Goal: Find specific page/section: Find specific page/section

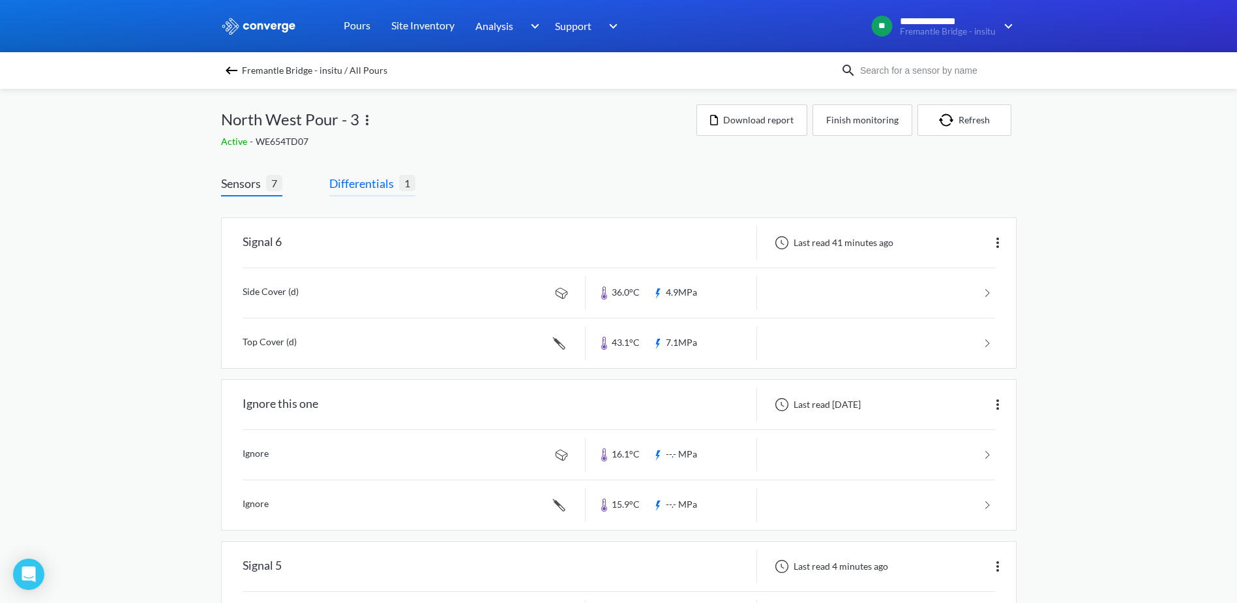
click at [362, 183] on span "Differentials" at bounding box center [364, 183] width 70 height 18
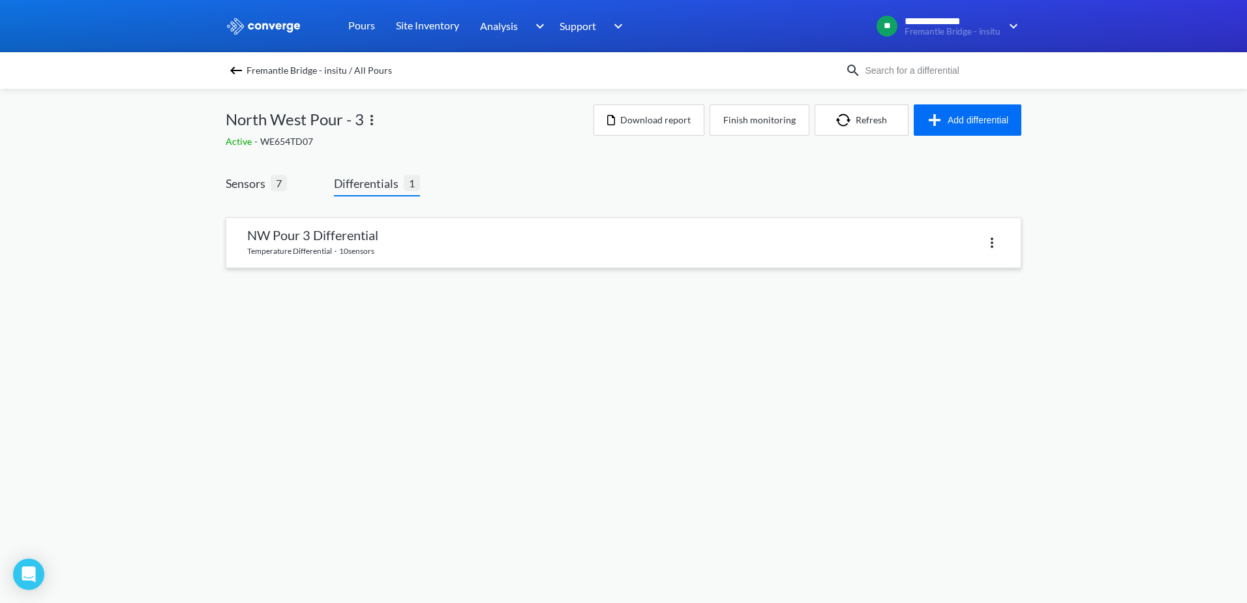
click at [430, 236] on link at bounding box center [623, 243] width 794 height 50
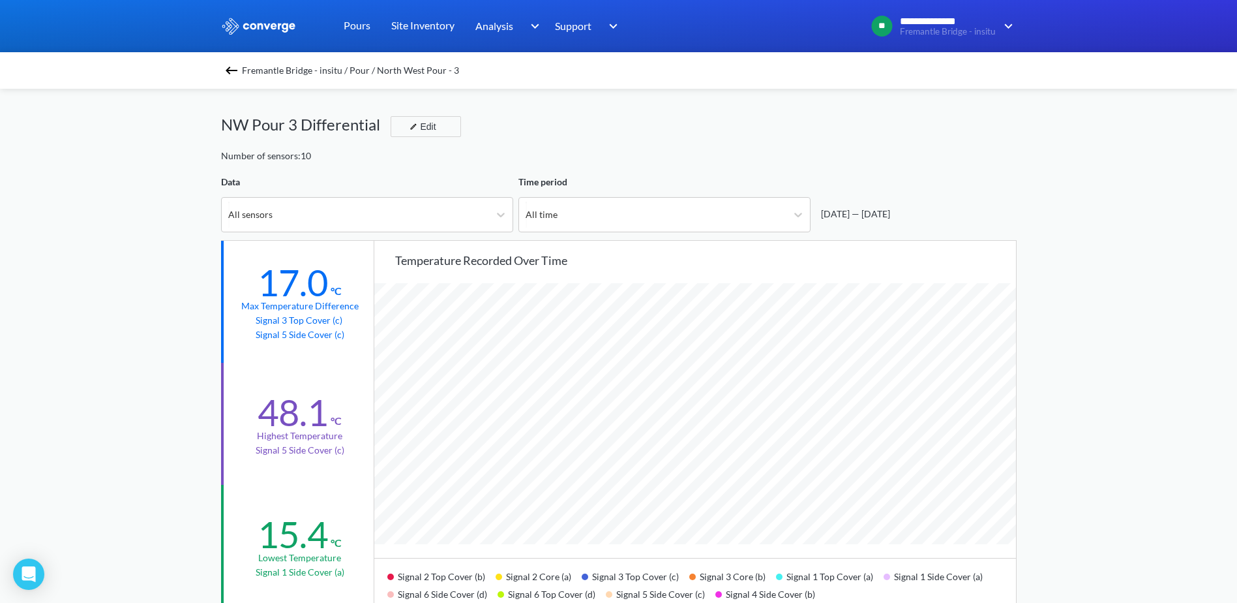
click at [237, 68] on img at bounding box center [232, 71] width 16 height 16
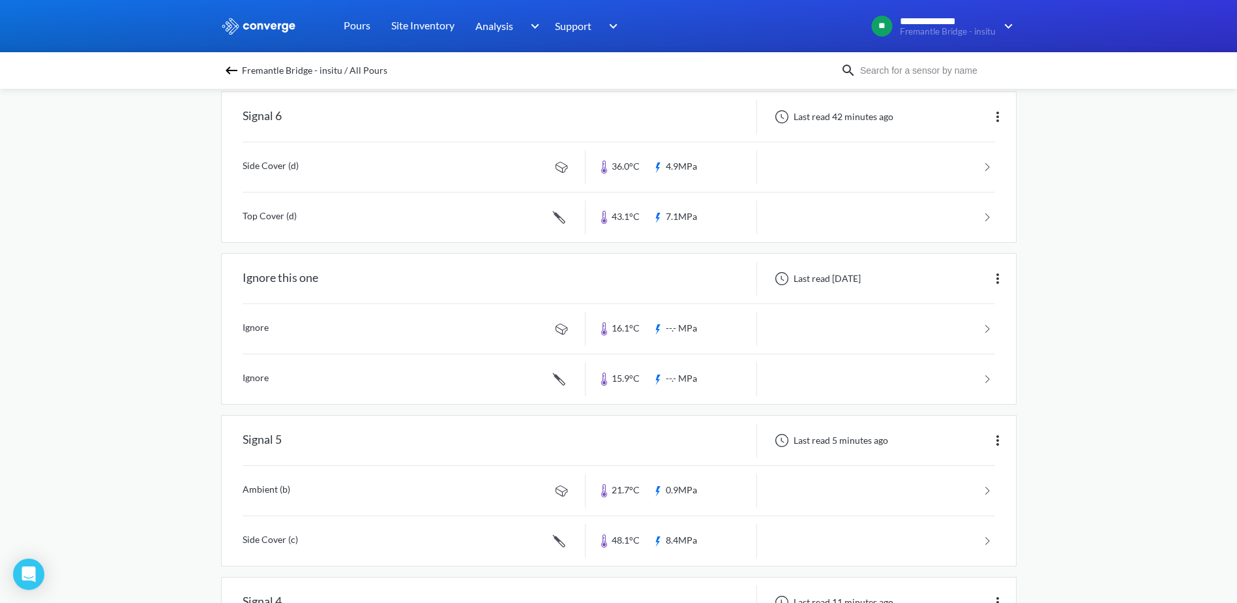
scroll to position [130, 0]
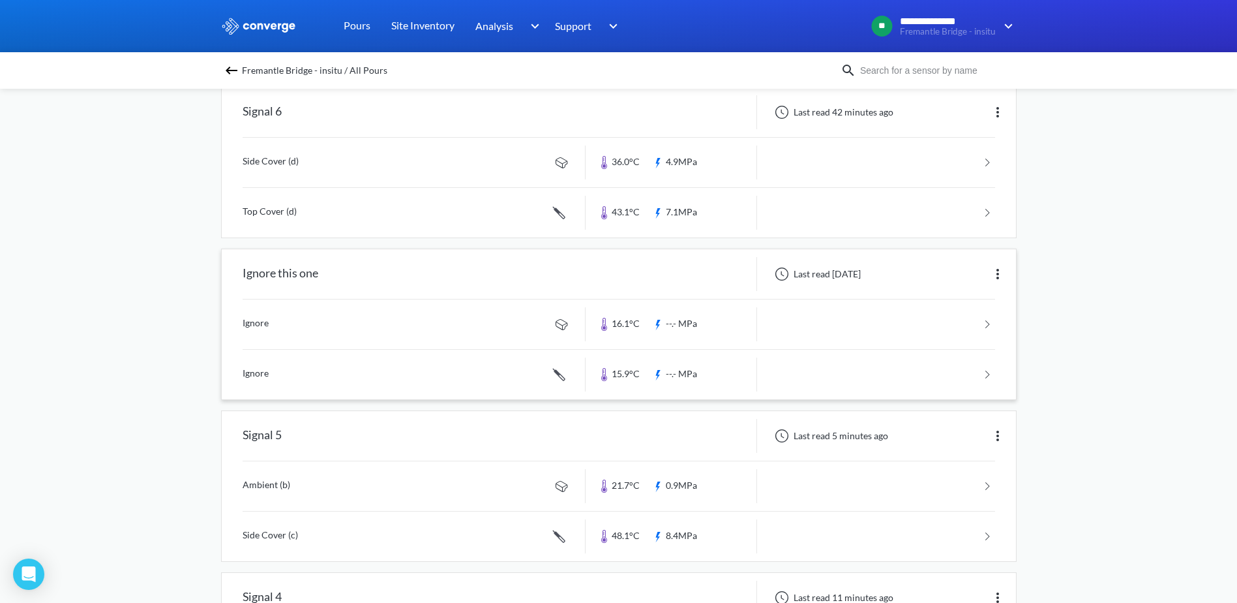
click at [998, 271] on img at bounding box center [998, 274] width 16 height 16
click at [1086, 256] on div "**********" at bounding box center [618, 552] width 1237 height 1365
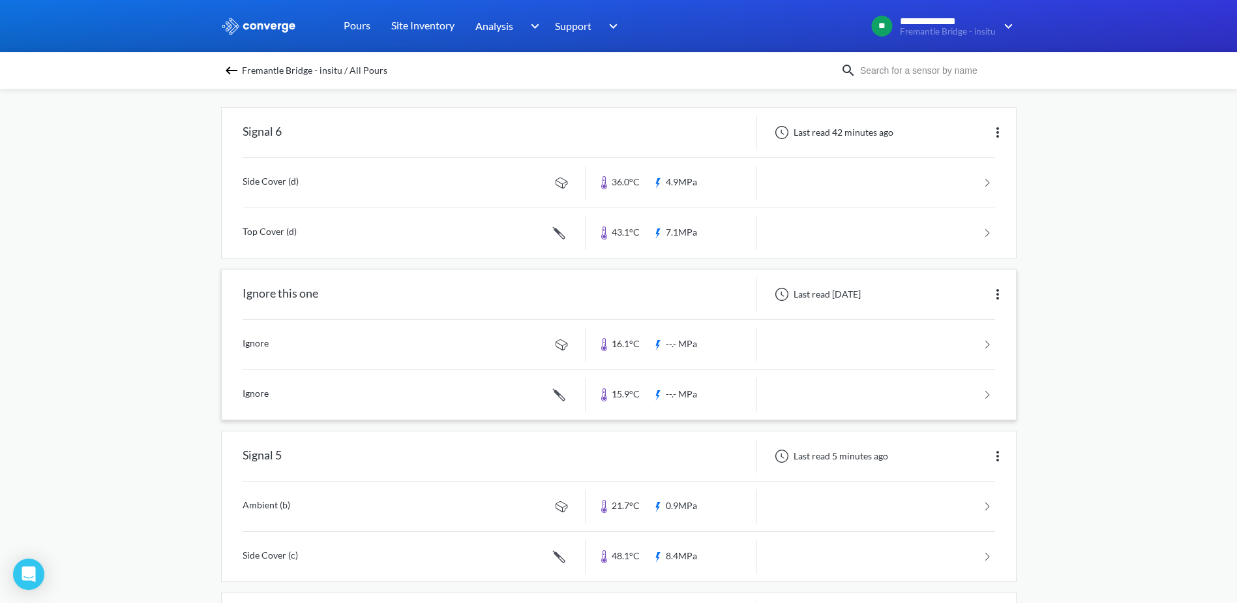
scroll to position [45, 0]
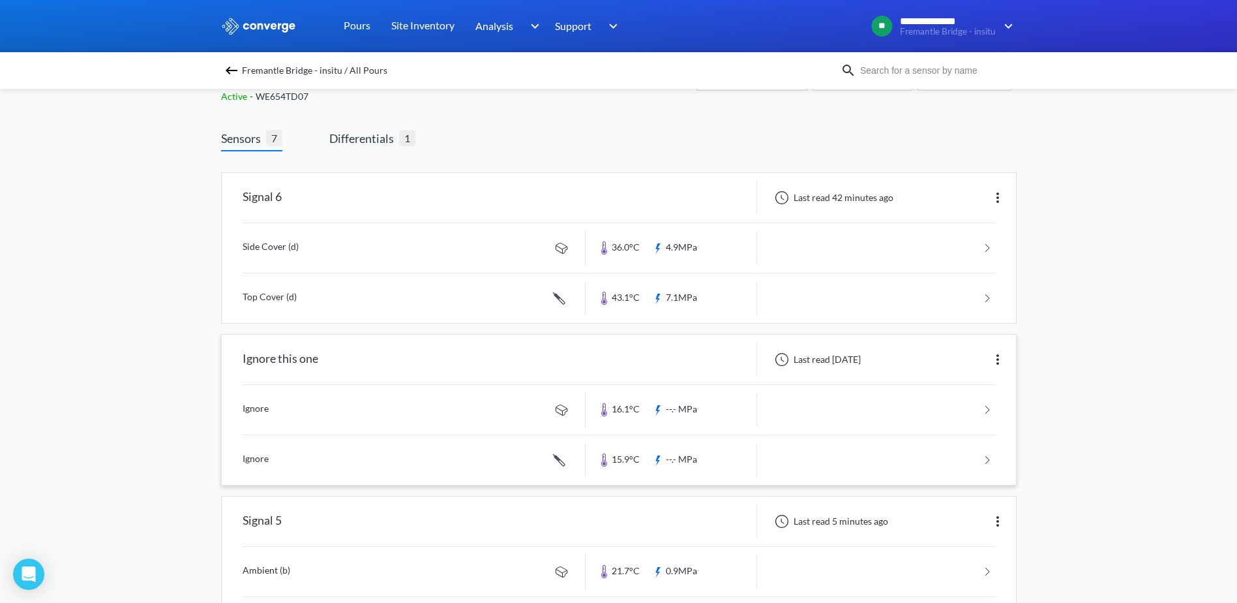
click at [989, 305] on link at bounding box center [619, 298] width 752 height 50
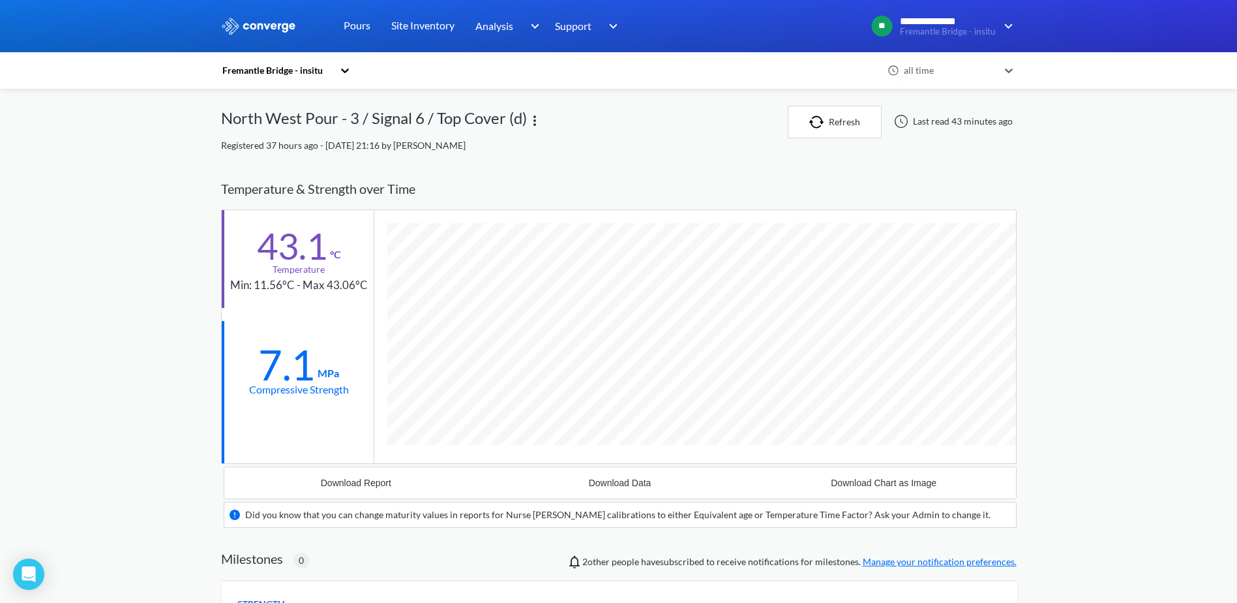
scroll to position [834, 796]
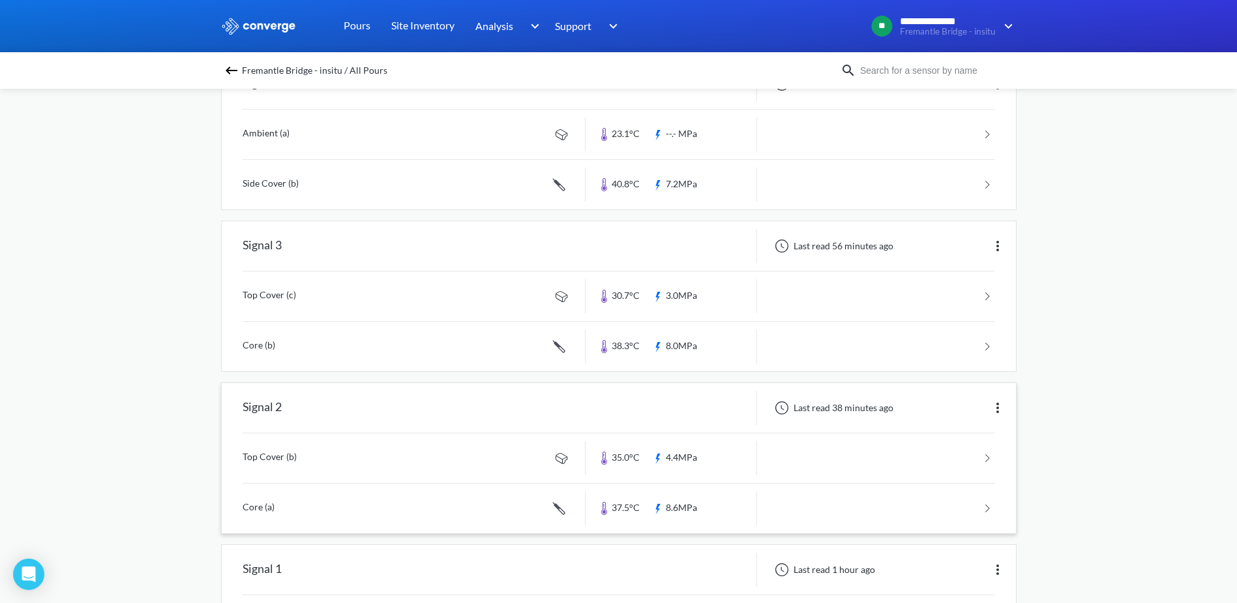
scroll to position [762, 0]
